Goal: Task Accomplishment & Management: Use online tool/utility

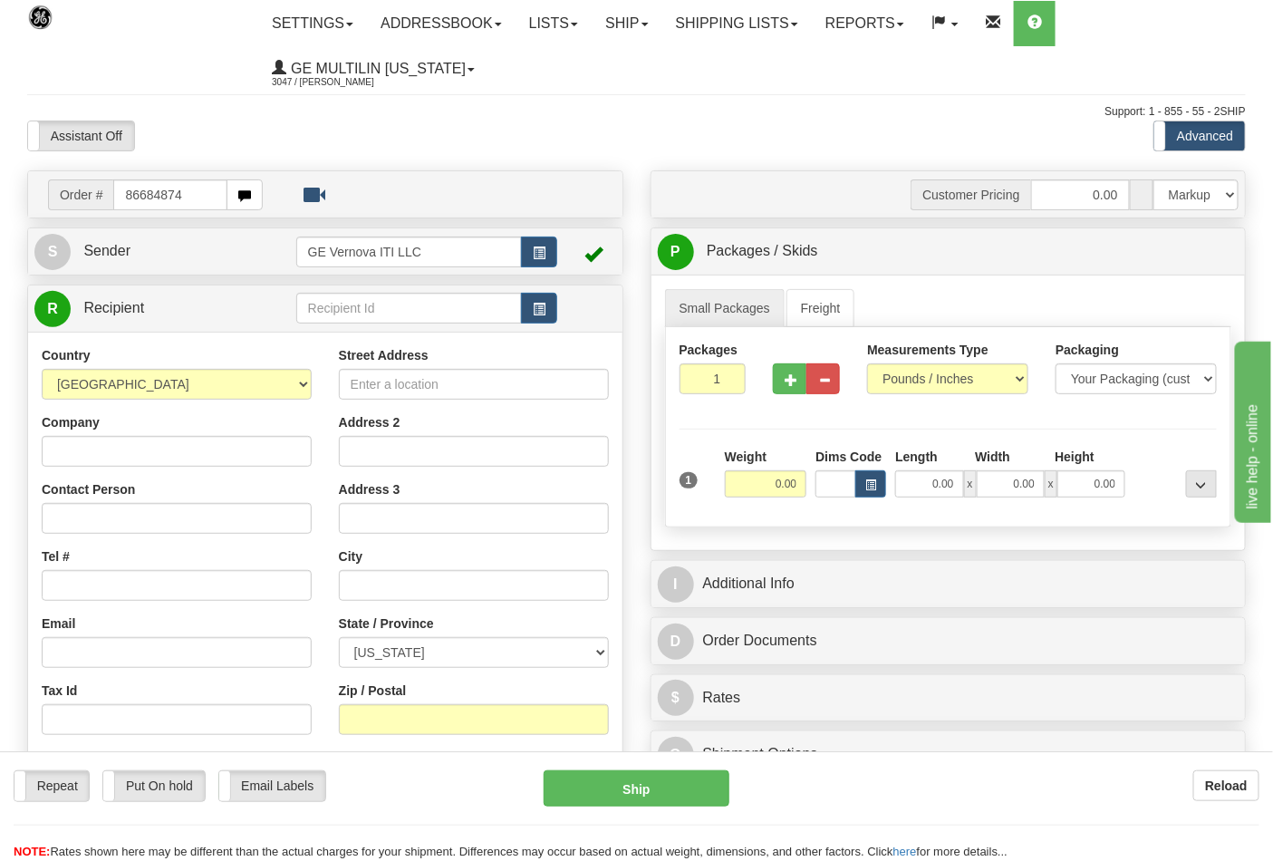
type input "86684874"
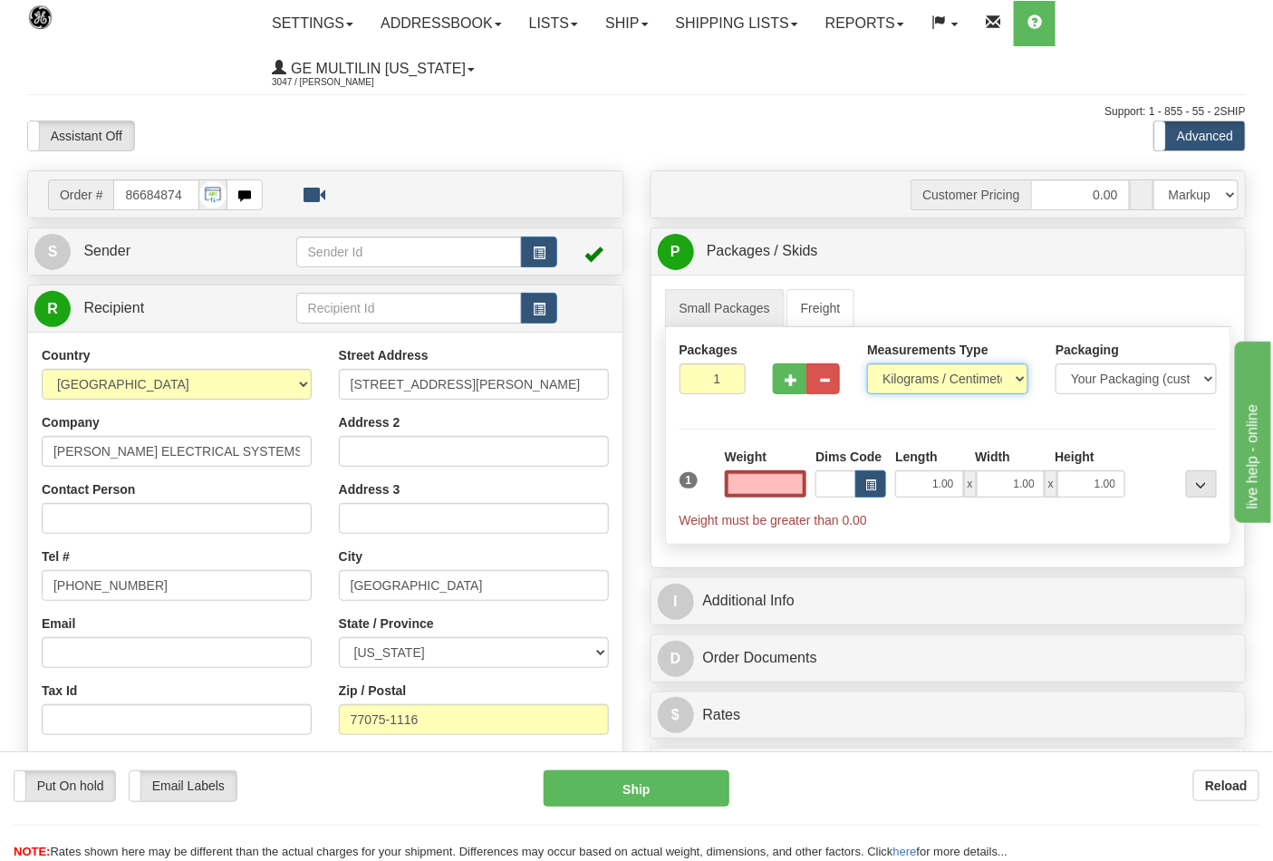
type input "0.00"
click at [904, 382] on select "Pounds / Inches Kilograms / Centimeters" at bounding box center [947, 378] width 161 height 31
select select "0"
click at [867, 364] on select "Pounds / Inches Kilograms / Centimeters" at bounding box center [947, 378] width 161 height 31
click at [787, 388] on button "button" at bounding box center [790, 378] width 34 height 31
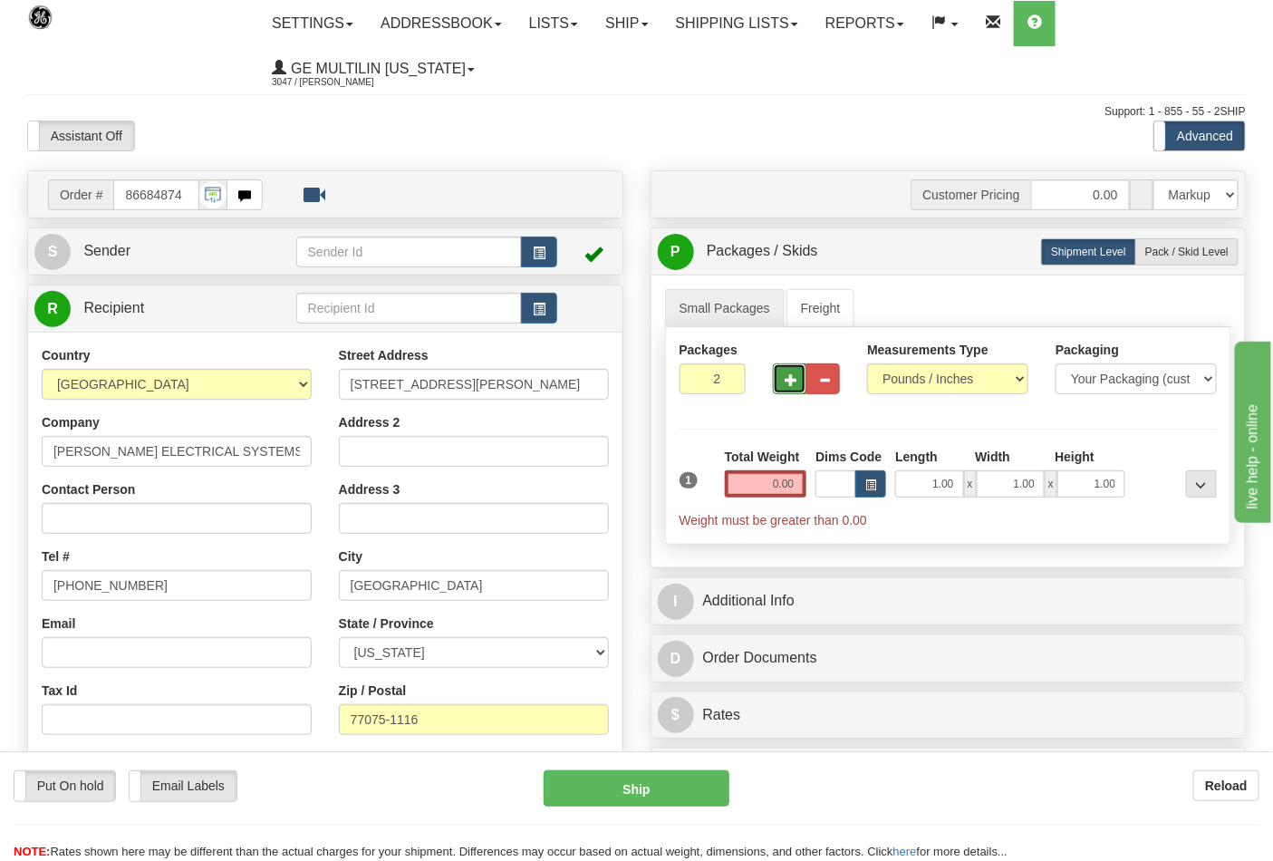
click at [791, 386] on span "button" at bounding box center [791, 380] width 13 height 12
type input "3"
click at [796, 483] on input "0.00" at bounding box center [766, 483] width 82 height 27
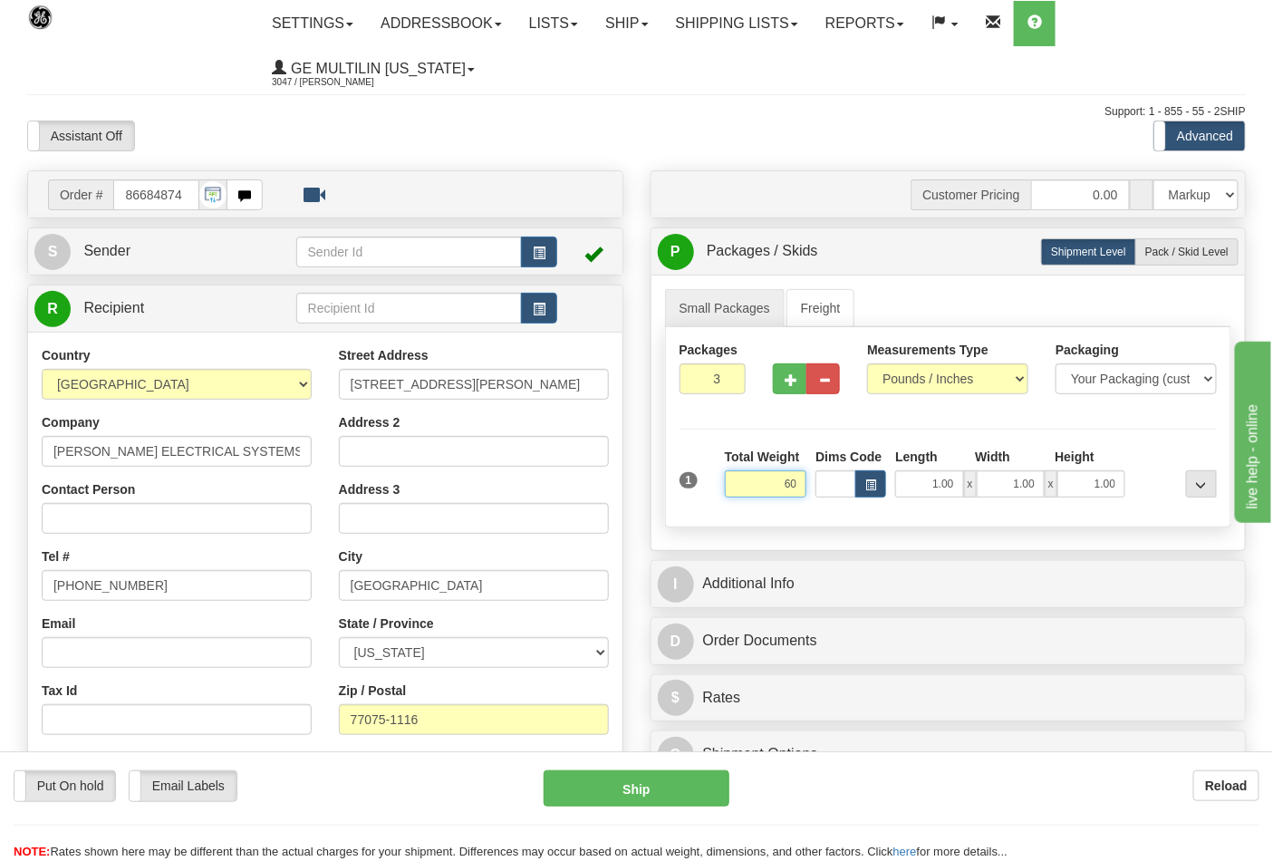
click button "Delete" at bounding box center [0, 0] width 0 height 0
type input "60.00"
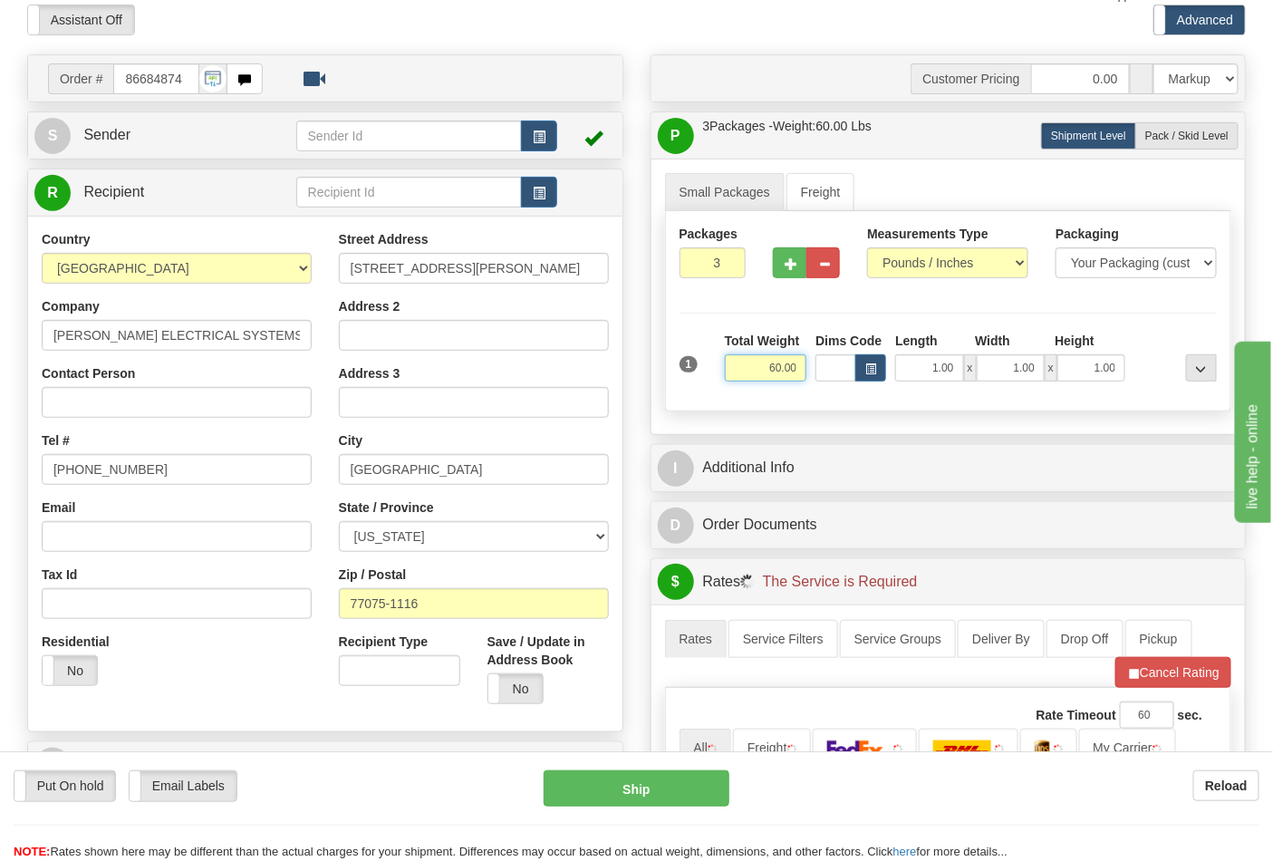
scroll to position [302, 0]
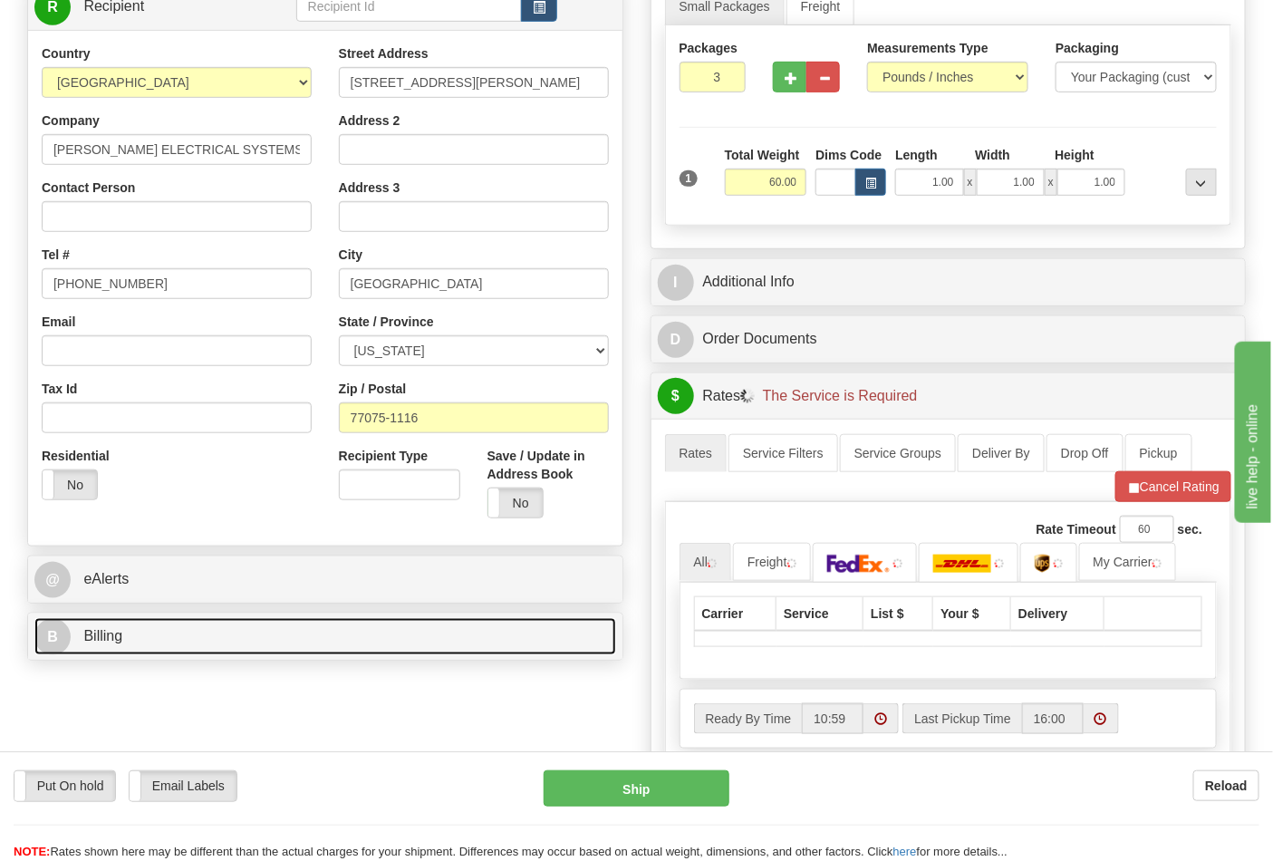
click at [193, 638] on link "B Billing" at bounding box center [325, 636] width 582 height 37
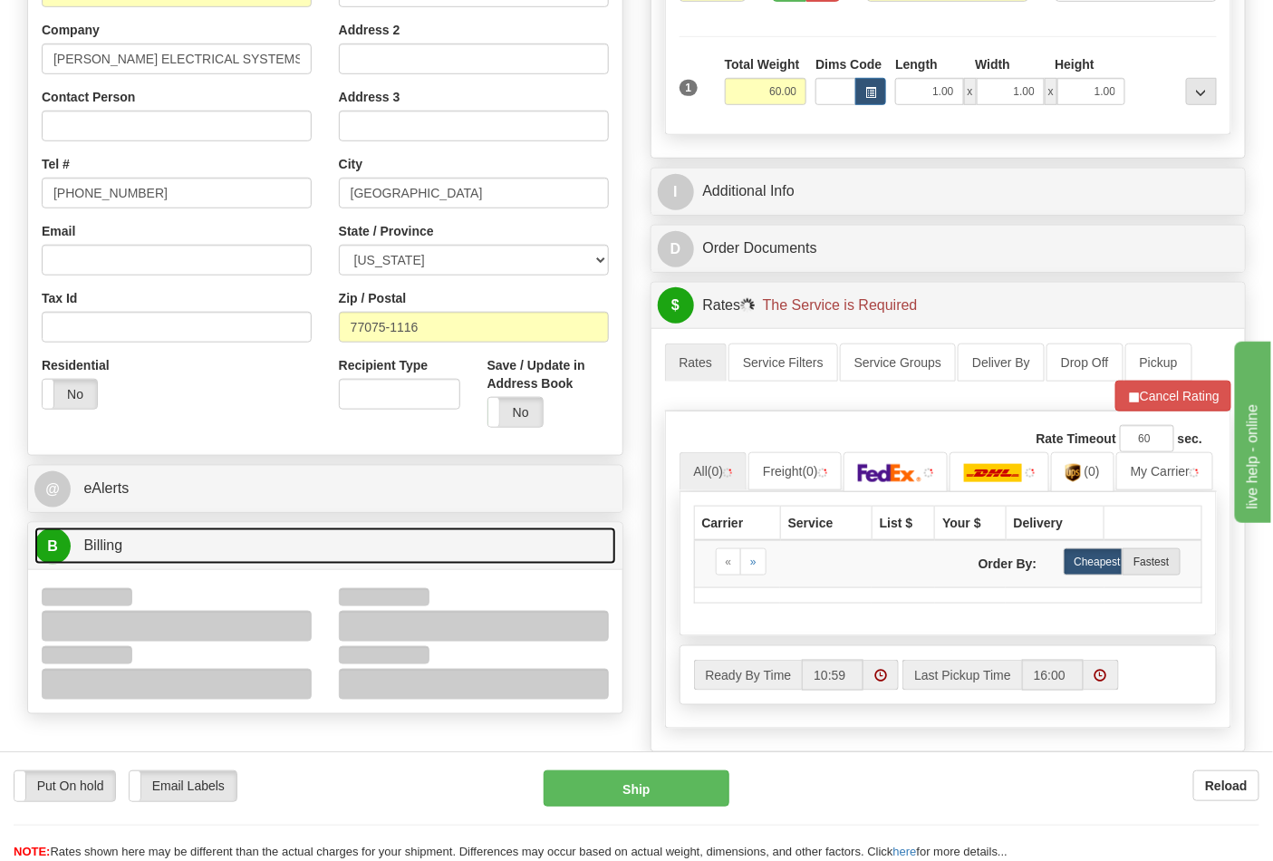
scroll to position [503, 0]
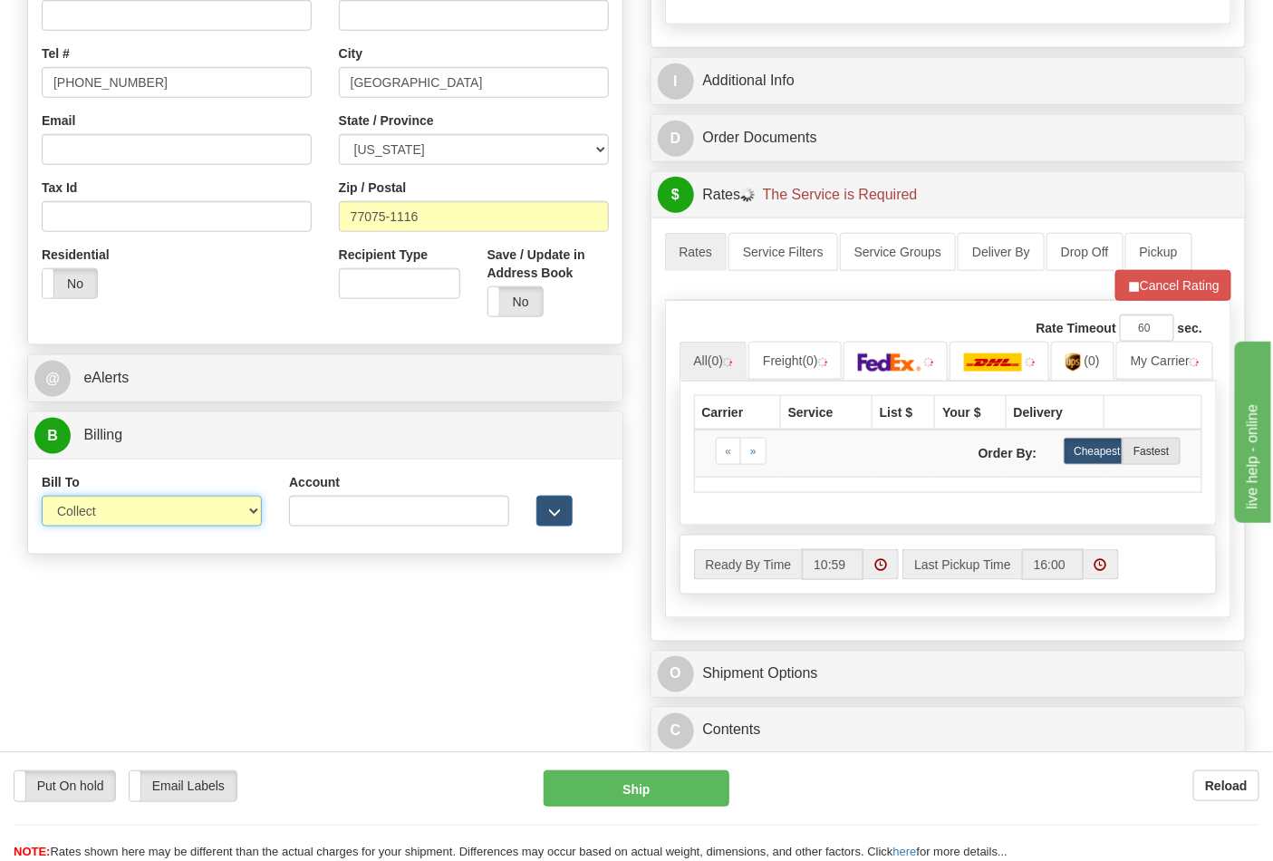
click at [109, 519] on select "Sender Recipient Third Party Collect" at bounding box center [152, 511] width 220 height 31
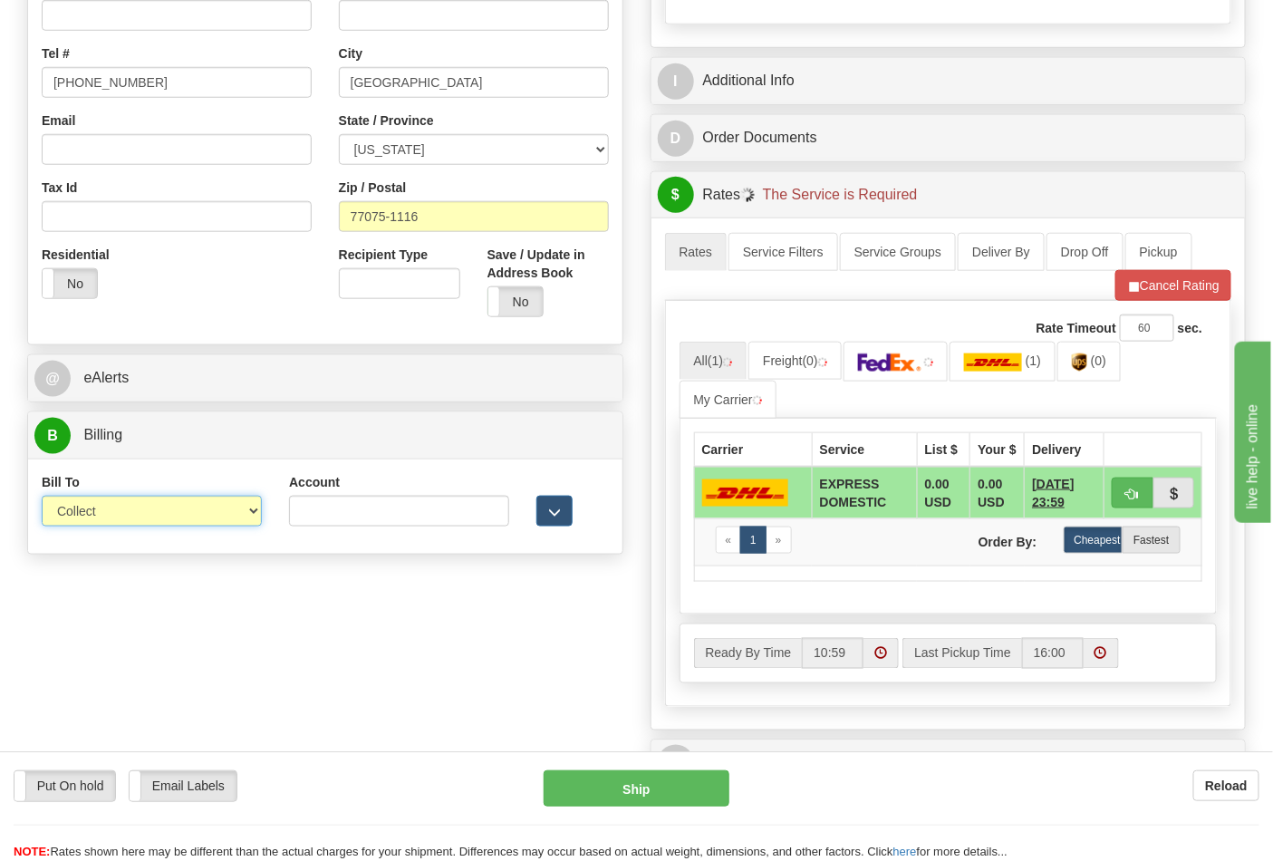
select select "2"
click at [42, 498] on select "Sender Recipient Third Party Collect" at bounding box center [152, 511] width 220 height 31
